Goal: Communication & Community: Answer question/provide support

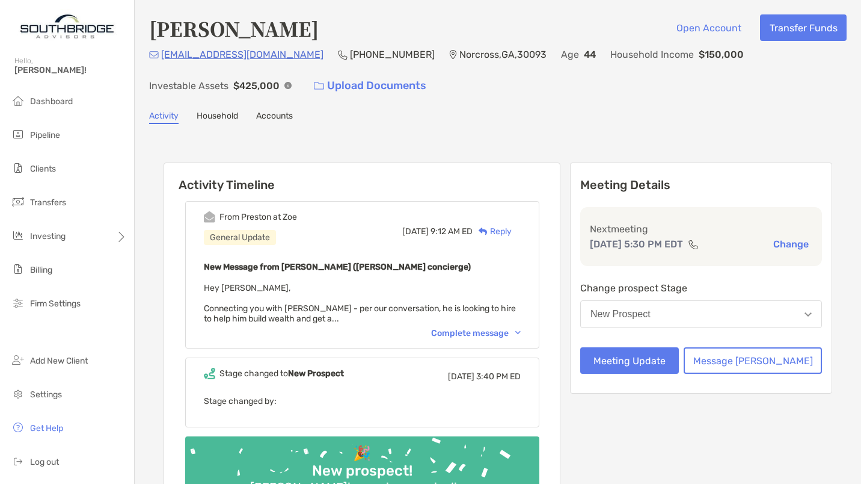
click at [473, 331] on div "Complete message" at bounding box center [476, 333] width 90 height 10
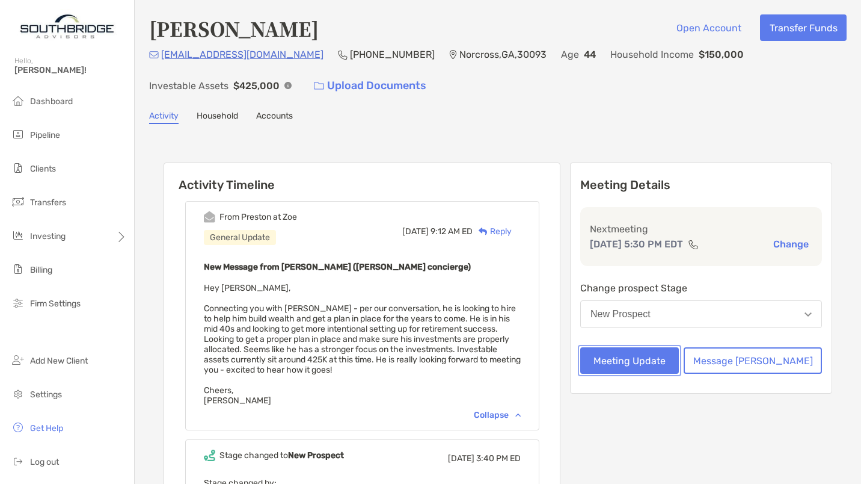
click at [673, 358] on button "Meeting Update" at bounding box center [629, 360] width 99 height 26
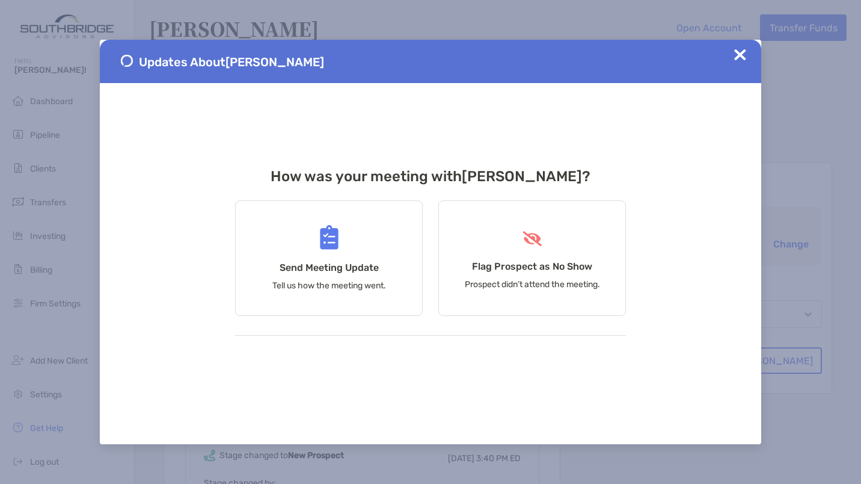
click at [544, 244] on div "Flag Prospect as No Show Prospect didn’t attend the meeting." at bounding box center [532, 257] width 188 height 115
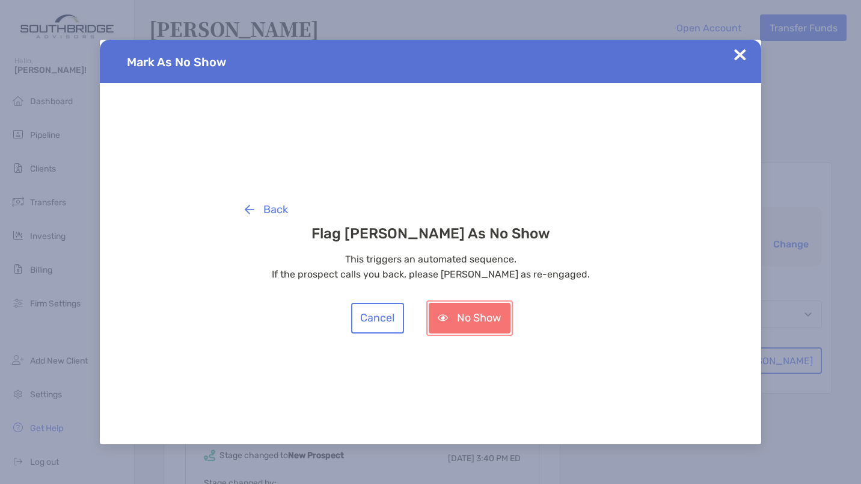
click at [483, 316] on button "No Show" at bounding box center [470, 318] width 82 height 31
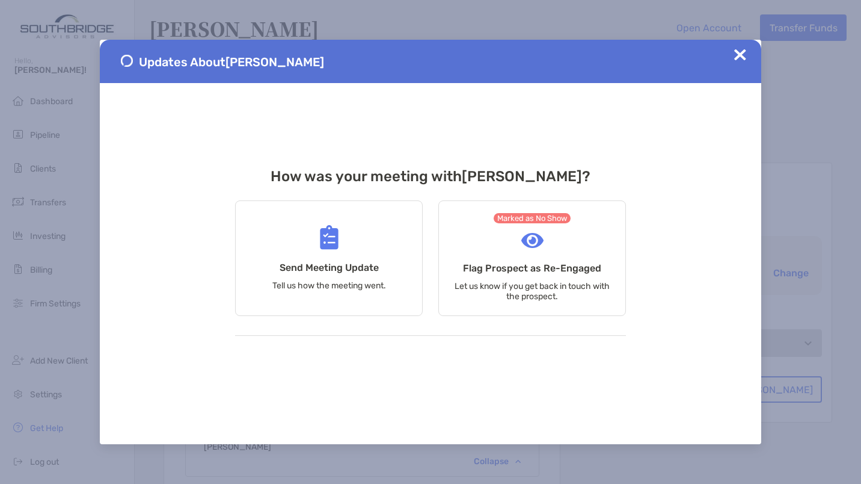
click at [739, 58] on img at bounding box center [740, 55] width 12 height 12
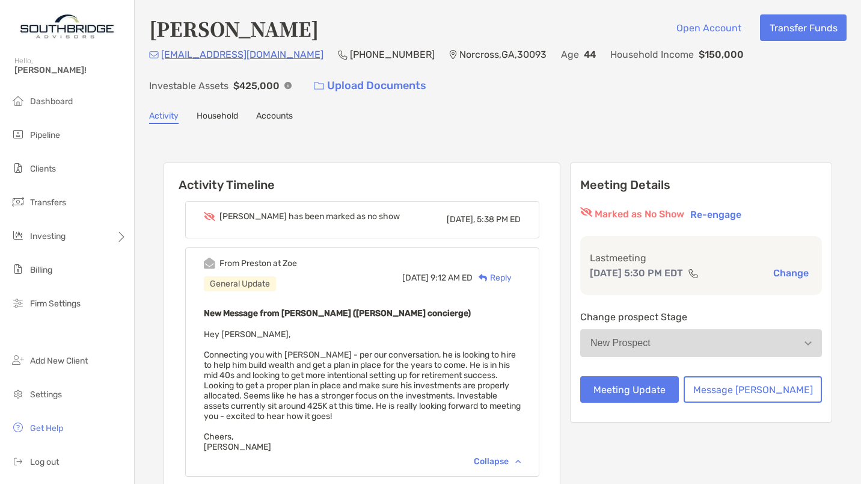
click at [512, 274] on div "Reply" at bounding box center [492, 277] width 39 height 13
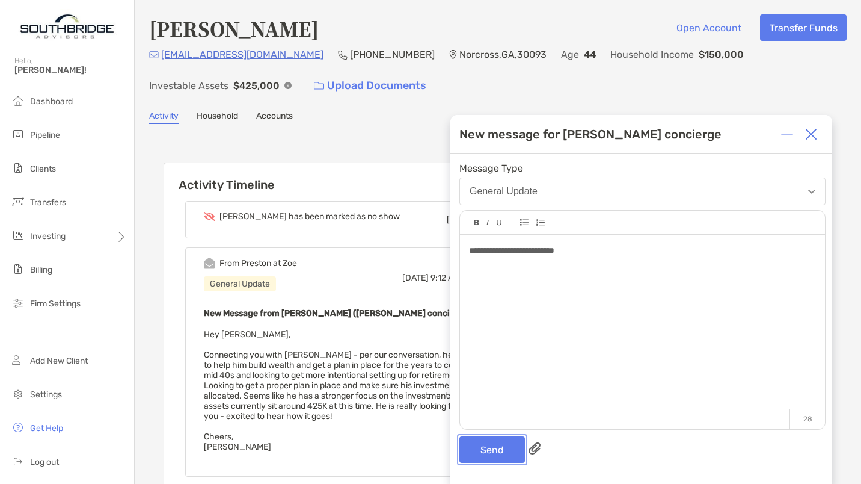
click at [485, 454] on button "Send" at bounding box center [492, 449] width 66 height 26
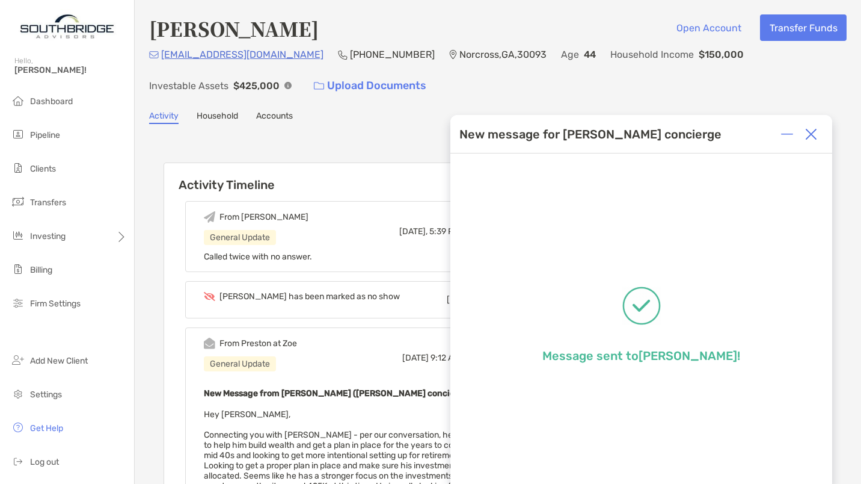
click at [813, 132] on img at bounding box center [811, 134] width 12 height 12
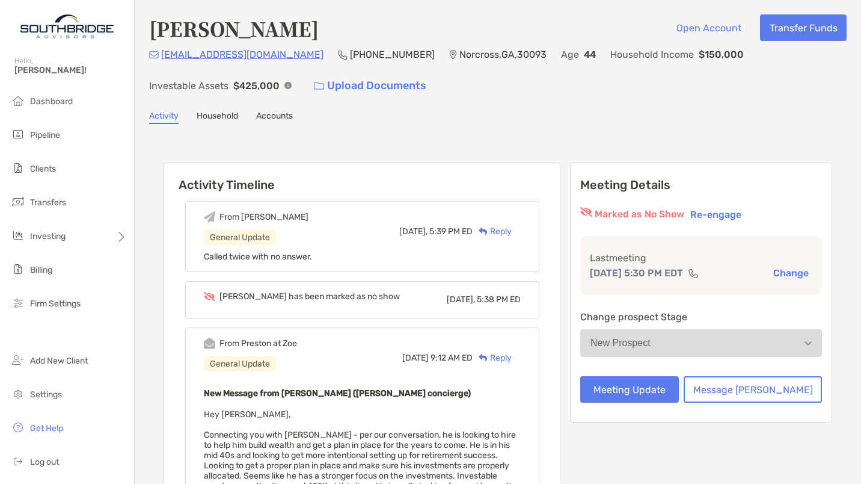
click at [57, 100] on span "Dashboard" at bounding box center [51, 101] width 43 height 10
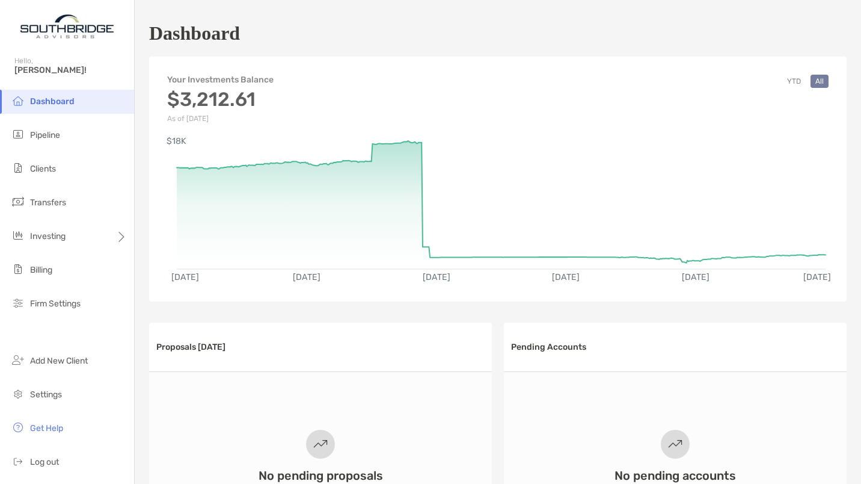
click at [51, 171] on span "Clients" at bounding box center [43, 169] width 26 height 10
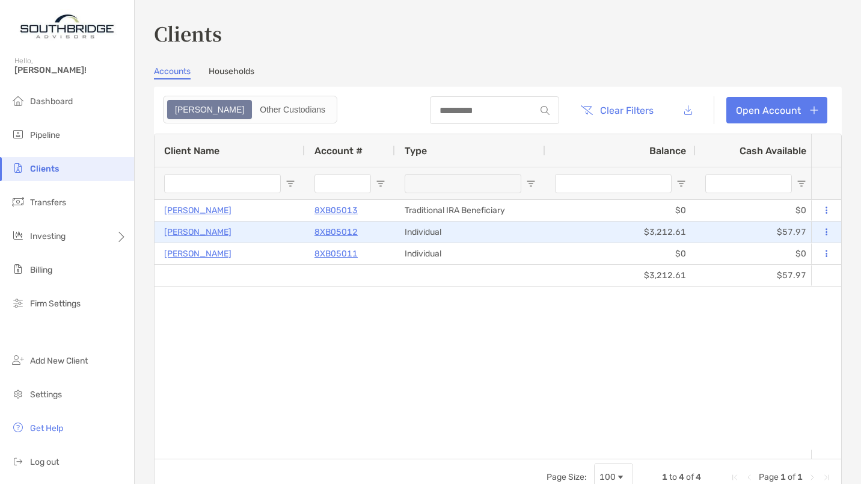
click at [207, 232] on p "[PERSON_NAME]" at bounding box center [197, 231] width 67 height 15
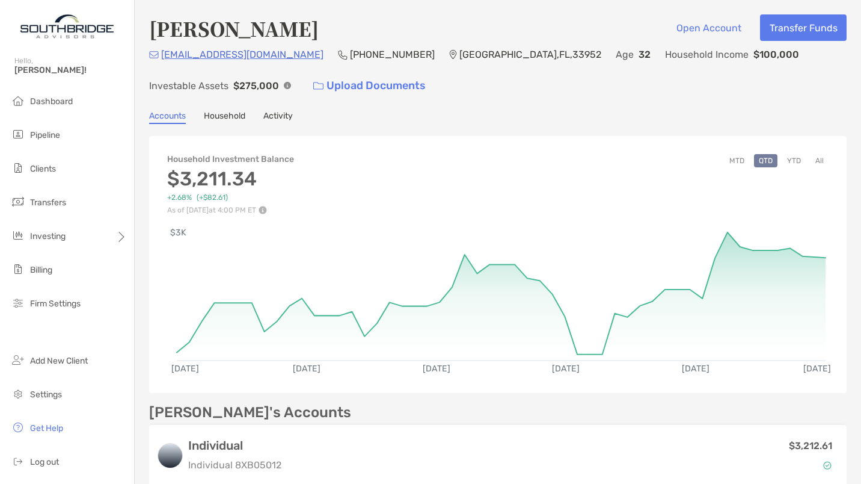
click at [786, 157] on button "YTD" at bounding box center [793, 160] width 23 height 13
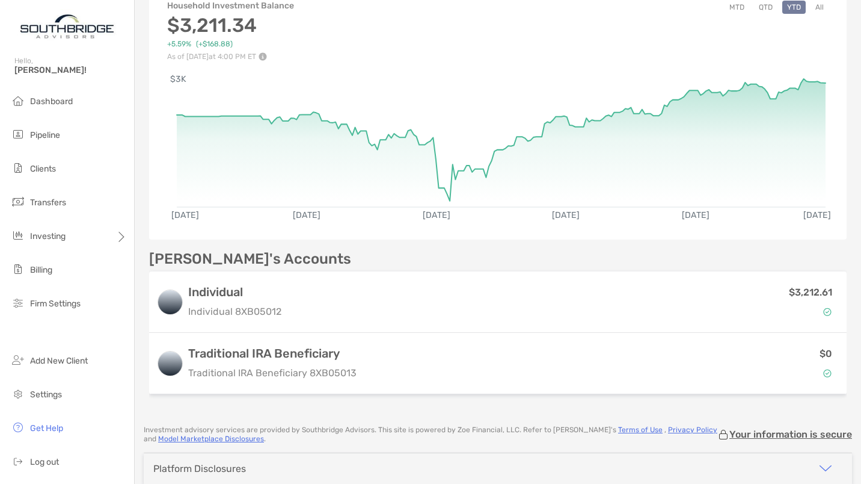
scroll to position [158, 0]
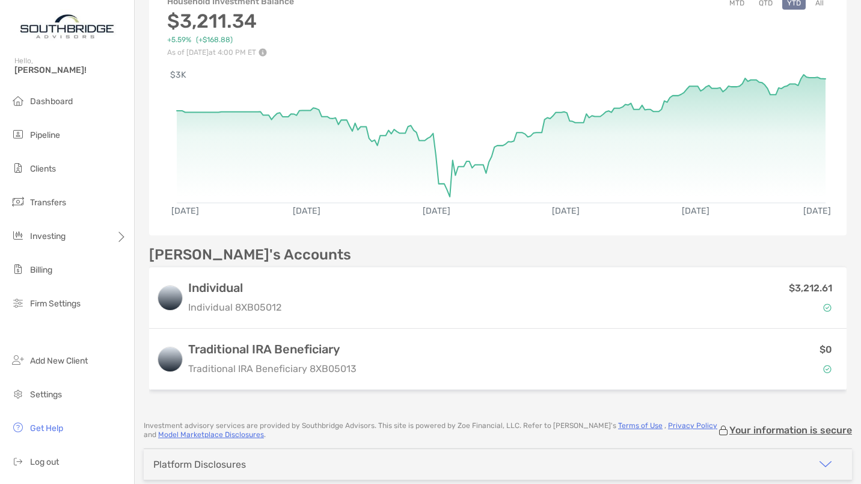
click at [723, 300] on div "$3,212.61" at bounding box center [562, 297] width 553 height 35
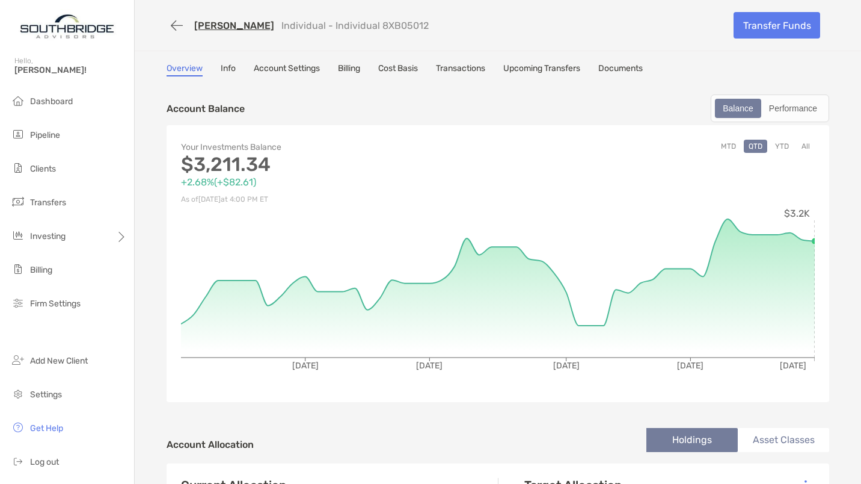
click at [799, 140] on button "All" at bounding box center [806, 146] width 18 height 13
